Goal: Complete application form

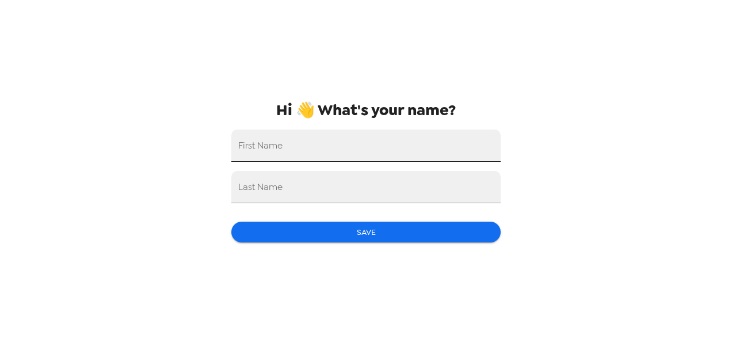
click at [295, 145] on input "First Name" at bounding box center [365, 146] width 269 height 32
type input "[PERSON_NAME]"
click at [296, 185] on input "Last Name" at bounding box center [365, 187] width 269 height 32
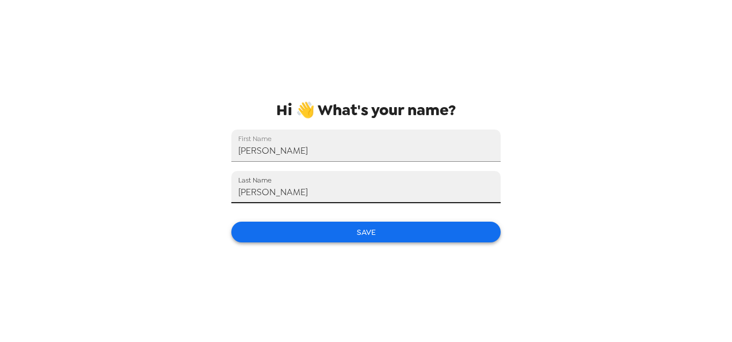
type input "[PERSON_NAME]"
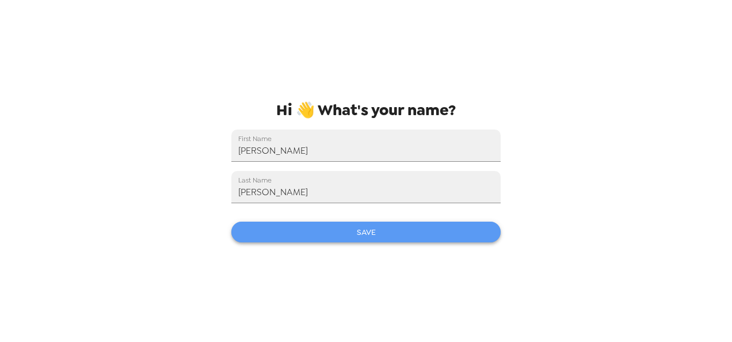
click at [371, 231] on button "Save" at bounding box center [365, 232] width 269 height 21
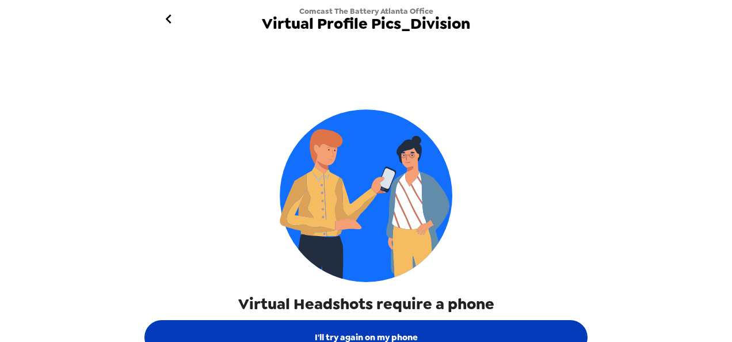
click at [399, 332] on button "I'll try again on my phone" at bounding box center [365, 337] width 443 height 35
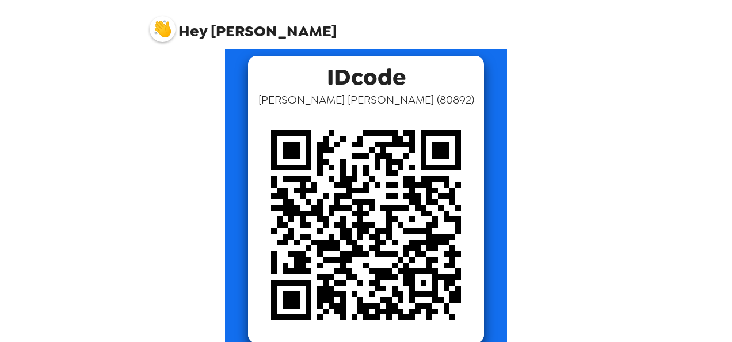
scroll to position [66, 0]
